Goal: Information Seeking & Learning: Learn about a topic

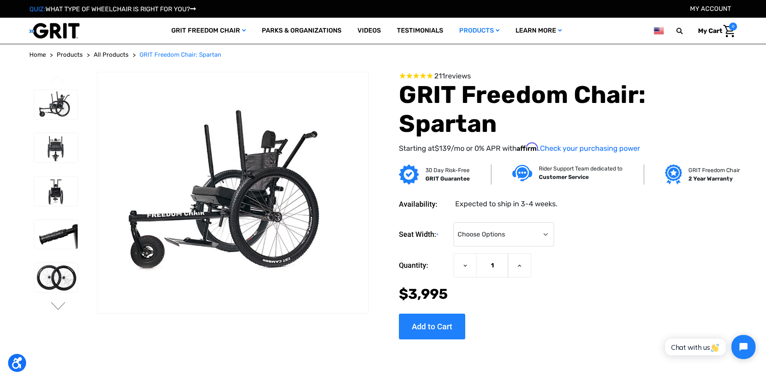
click at [119, 53] on span "All Products" at bounding box center [111, 54] width 35 height 7
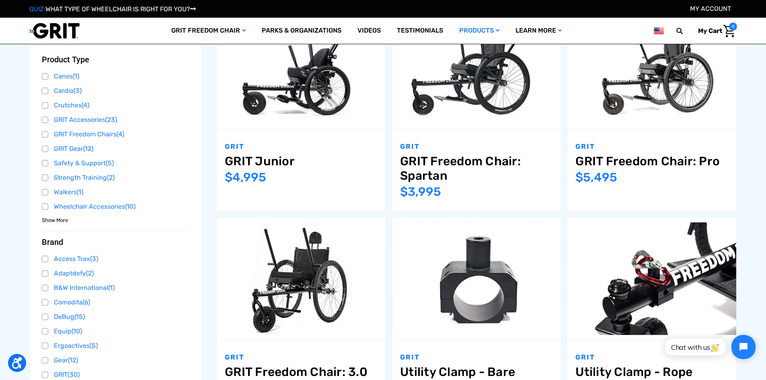
scroll to position [201, 0]
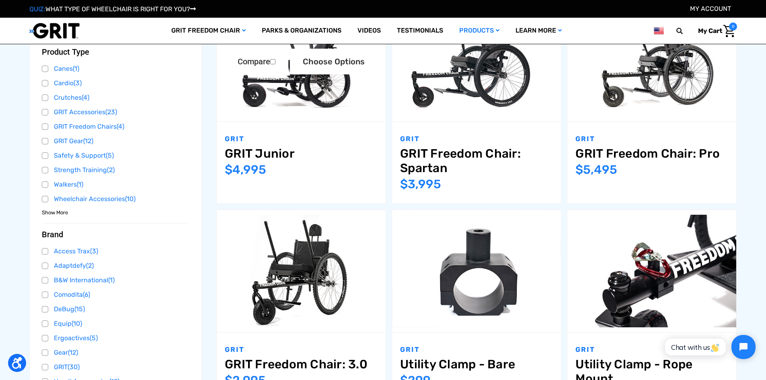
click at [320, 96] on img "GRIT Junior,$4,995.00\a" at bounding box center [301, 60] width 169 height 113
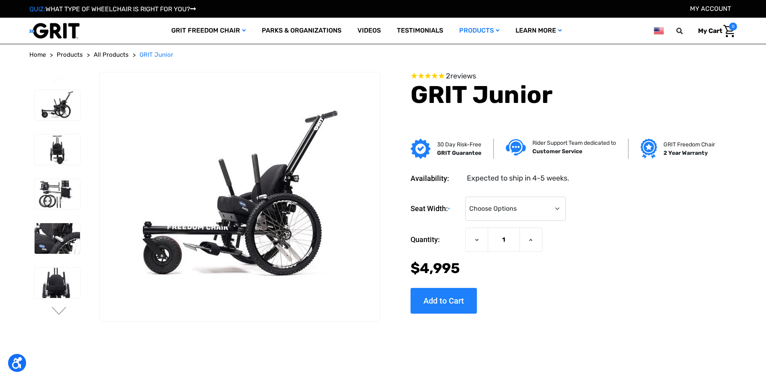
click at [275, 179] on img at bounding box center [240, 196] width 280 height 187
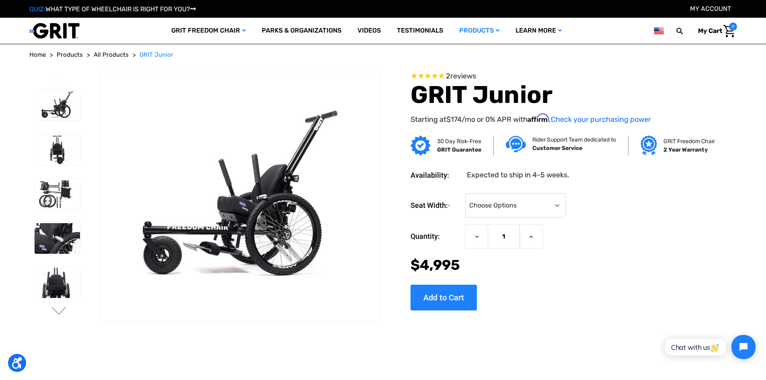
click at [239, 220] on img at bounding box center [240, 196] width 280 height 187
